Goal: Contribute content: Add original content to the website for others to see

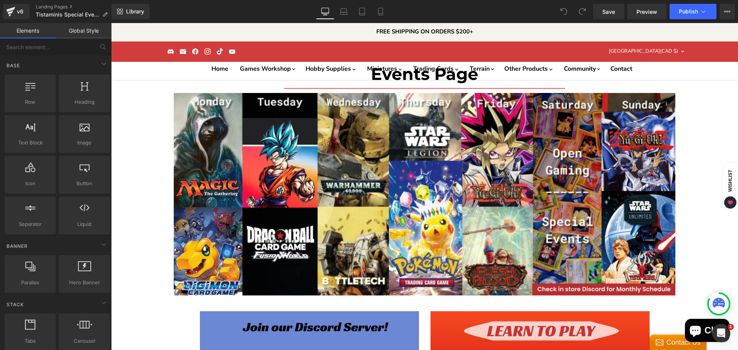
scroll to position [308, 0]
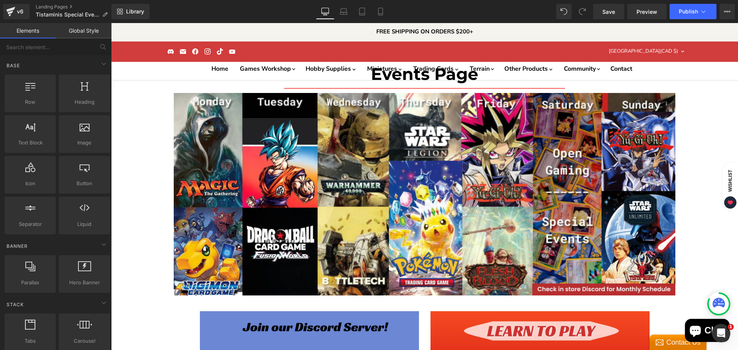
click at [684, 14] on span "Publish" at bounding box center [688, 11] width 19 height 6
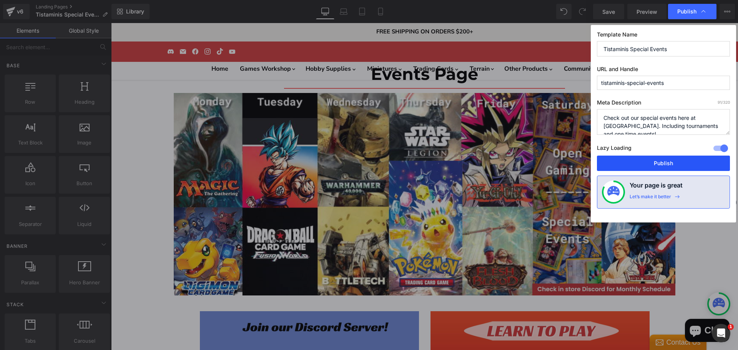
click at [632, 169] on button "Publish" at bounding box center [663, 163] width 133 height 15
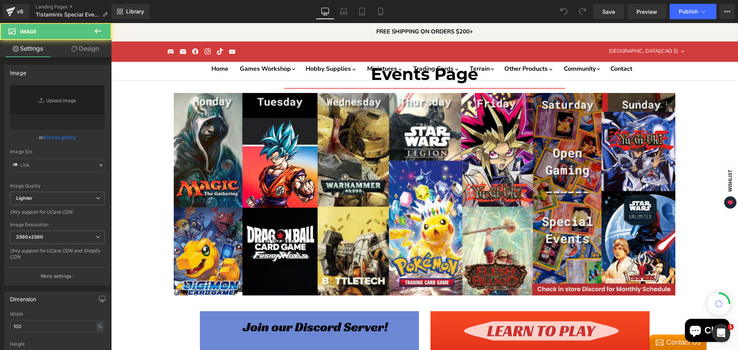
type input "[URL][DOMAIN_NAME]"
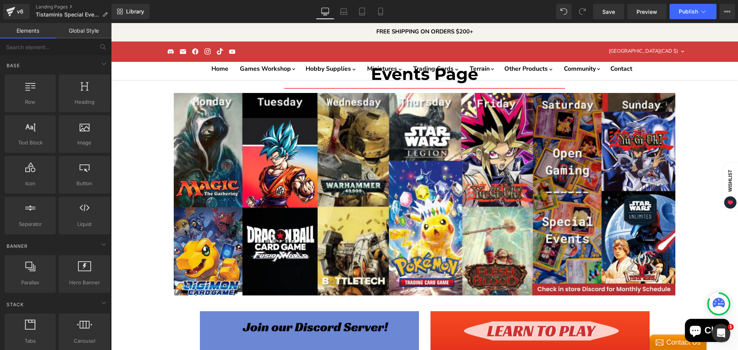
click at [676, 12] on button "Publish" at bounding box center [693, 11] width 47 height 15
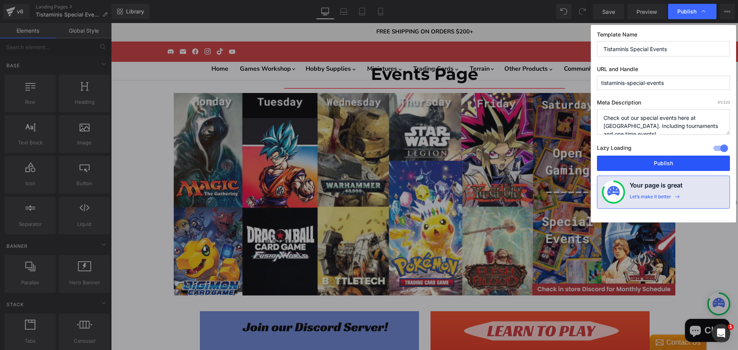
click at [612, 158] on button "Publish" at bounding box center [663, 163] width 133 height 15
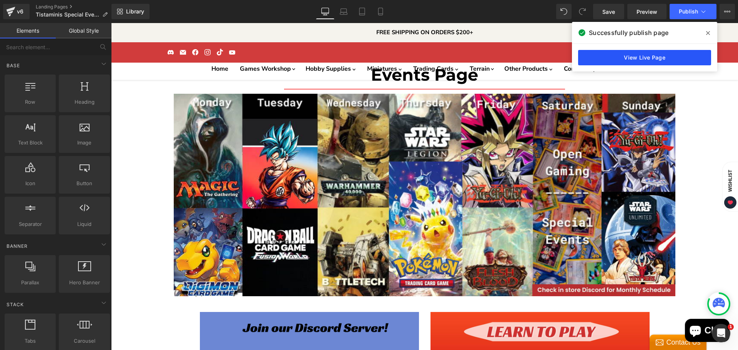
click at [632, 52] on link "View Live Page" at bounding box center [644, 57] width 133 height 15
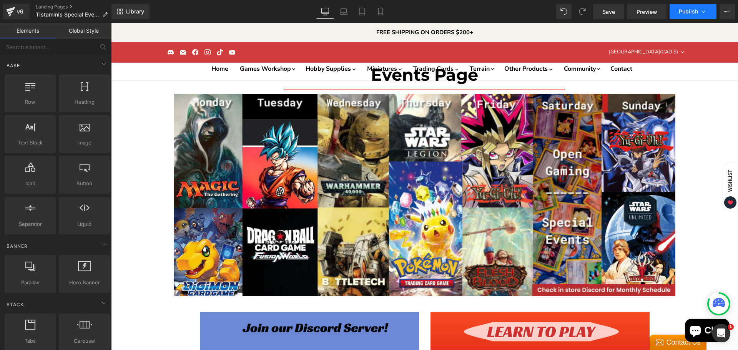
click at [702, 14] on icon at bounding box center [704, 12] width 8 height 8
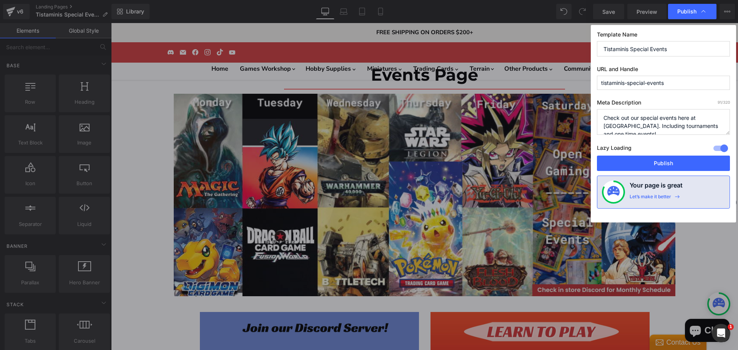
scroll to position [8, 0]
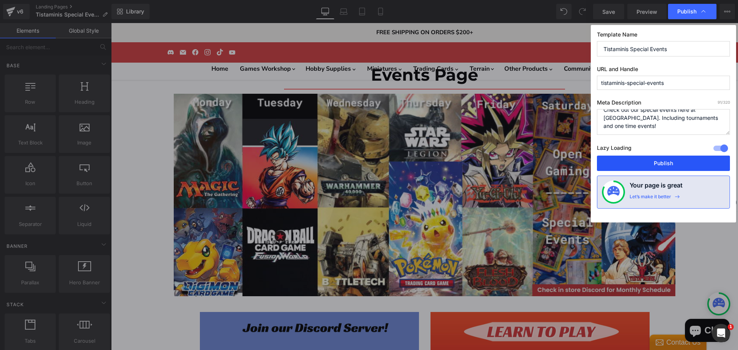
click at [643, 162] on button "Publish" at bounding box center [663, 163] width 133 height 15
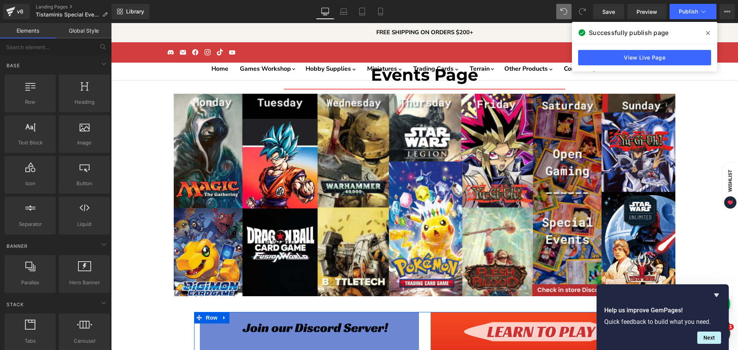
scroll to position [192, 0]
click at [709, 30] on icon at bounding box center [708, 33] width 4 height 6
